Goal: Task Accomplishment & Management: Complete application form

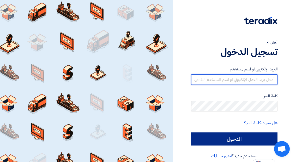
type input "[EMAIL_ADDRESS][DOMAIN_NAME]"
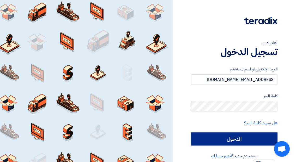
click at [218, 136] on input "الدخول" at bounding box center [234, 138] width 86 height 13
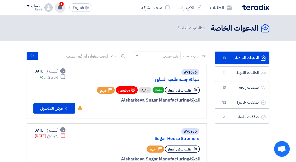
click at [62, 6] on use at bounding box center [60, 7] width 5 height 6
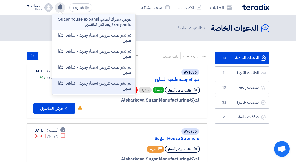
click at [116, 23] on p "عرض سعرك لطلب Sugar house expansion joints لم يعد الان تنافسي" at bounding box center [94, 22] width 75 height 10
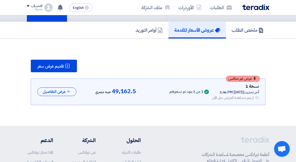
scroll to position [48, 0]
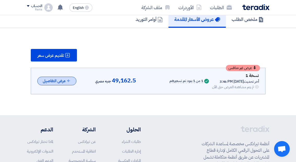
click at [59, 82] on button "عرض التفاصيل" at bounding box center [56, 80] width 39 height 9
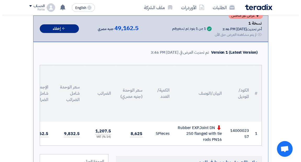
scroll to position [74, 0]
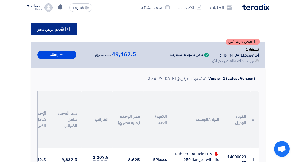
click at [52, 27] on span "تقديم عرض سعر" at bounding box center [51, 29] width 26 height 4
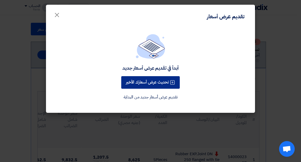
click at [156, 82] on button "تحديث عرض أسعارك الأخير" at bounding box center [150, 82] width 58 height 13
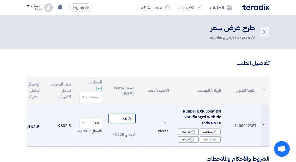
drag, startPoint x: 121, startPoint y: 118, endPoint x: 133, endPoint y: 118, distance: 12.0
click at [133, 118] on input "8625" at bounding box center [122, 118] width 27 height 9
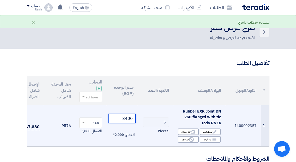
click at [133, 117] on input "8400" at bounding box center [122, 118] width 27 height 9
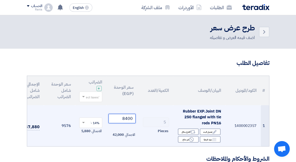
drag, startPoint x: 122, startPoint y: 118, endPoint x: 134, endPoint y: 118, distance: 12.3
click at [134, 118] on input "8400" at bounding box center [122, 118] width 27 height 9
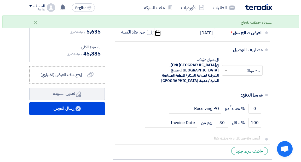
scroll to position [209, 0]
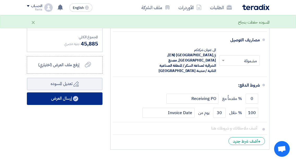
type input "8050"
click at [66, 104] on button "إرسال العرض" at bounding box center [65, 98] width 76 height 13
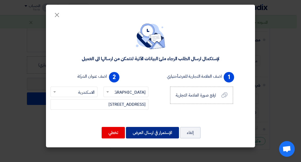
click at [148, 129] on button "الإستمرار في ارسال العرض" at bounding box center [152, 132] width 53 height 11
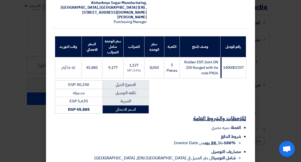
scroll to position [90, 0]
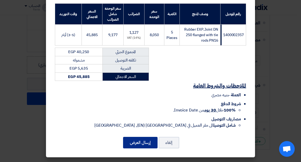
click at [144, 143] on button "إرسال العرض" at bounding box center [140, 142] width 34 height 11
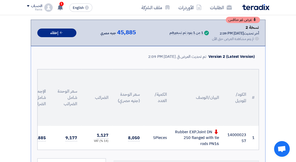
scroll to position [87, 0]
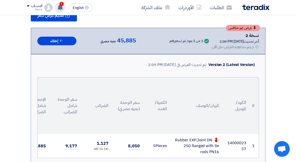
click at [63, 11] on div "1 عرض سعرك لطلب Sugar house expansion joints لم يعد الان تنافسي Just now عرض سع…" at bounding box center [60, 7] width 10 height 10
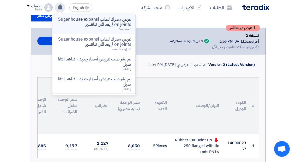
click at [100, 22] on p "عرض سعرك لطلب Sugar house expansion joints لم يعد الان تنافسي" at bounding box center [94, 22] width 75 height 10
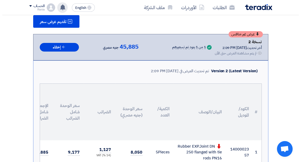
scroll to position [52, 0]
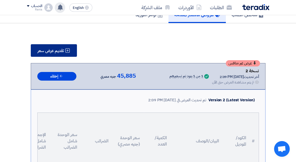
click at [58, 50] on span "تقديم عرض سعر" at bounding box center [51, 51] width 26 height 4
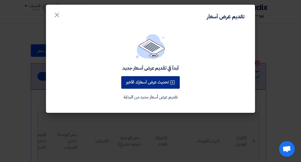
click at [132, 84] on button "تحديث عرض أسعارك الأخير" at bounding box center [150, 82] width 58 height 13
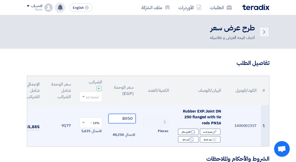
drag, startPoint x: 123, startPoint y: 118, endPoint x: 133, endPoint y: 117, distance: 9.7
click at [133, 117] on input "8050" at bounding box center [122, 118] width 27 height 9
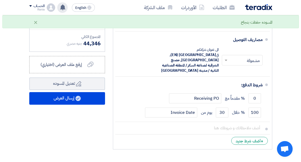
scroll to position [235, 0]
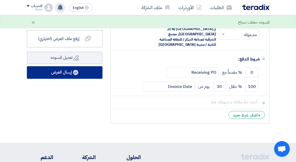
type input "7780"
click at [65, 78] on button "إرسال العرض" at bounding box center [65, 72] width 76 height 13
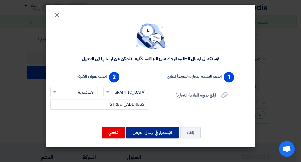
click at [146, 134] on button "الإستمرار في ارسال العرض" at bounding box center [152, 132] width 53 height 11
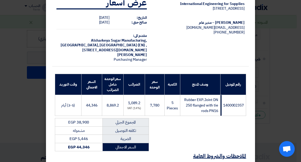
scroll to position [85, 0]
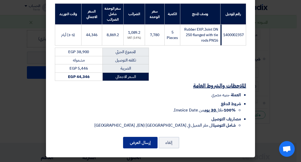
click at [140, 143] on button "إرسال العرض" at bounding box center [140, 142] width 34 height 11
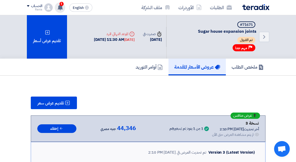
click at [61, 4] on span "1" at bounding box center [62, 4] width 4 height 4
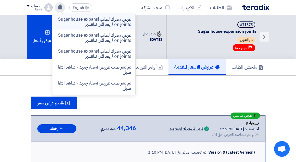
click at [84, 21] on p "عرض سعرك لطلب Sugar house expansion joints لم يعد الان تنافسي" at bounding box center [94, 22] width 75 height 10
